Goal: Information Seeking & Learning: Learn about a topic

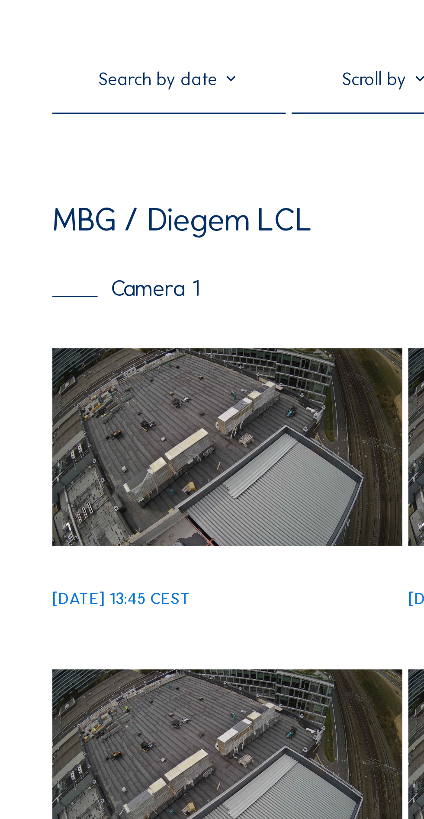
click at [97, 206] on img at bounding box center [82, 196] width 127 height 71
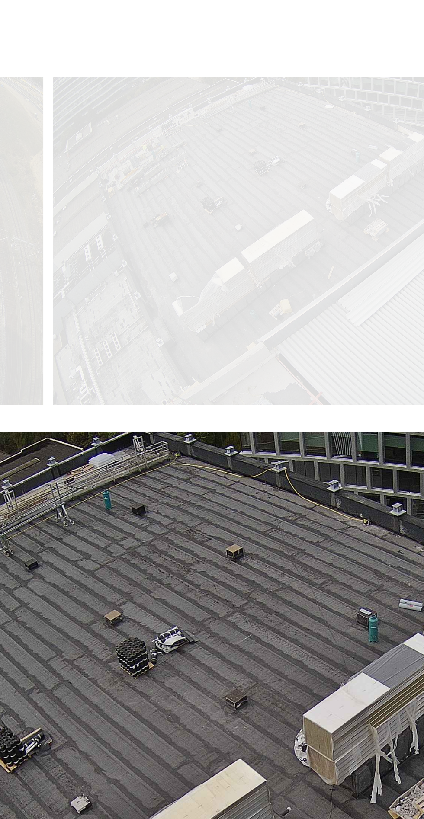
scroll to position [167, 0]
